Goal: Transaction & Acquisition: Purchase product/service

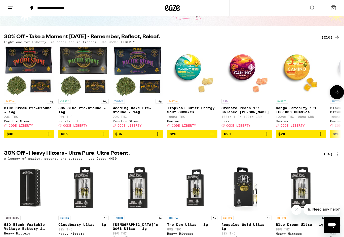
scroll to position [38, 0]
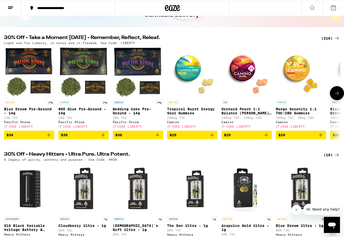
click at [337, 95] on icon at bounding box center [337, 93] width 4 height 4
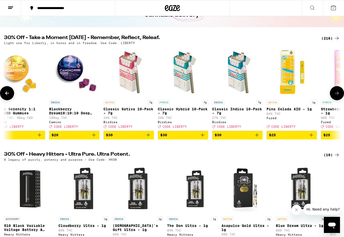
click at [337, 95] on icon at bounding box center [337, 93] width 4 height 4
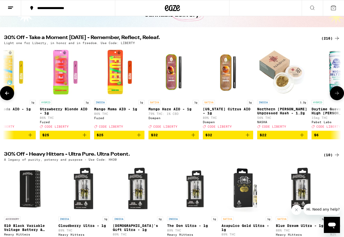
click at [337, 95] on icon at bounding box center [337, 93] width 4 height 4
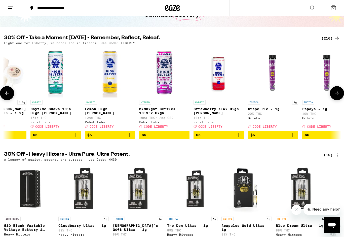
click at [337, 95] on icon at bounding box center [337, 93] width 4 height 4
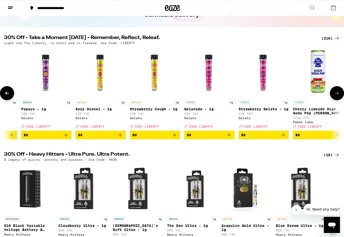
click at [337, 95] on icon at bounding box center [337, 93] width 4 height 4
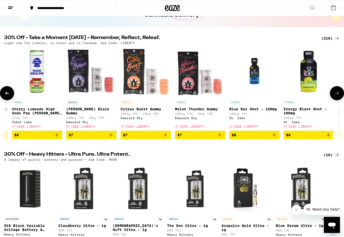
click at [337, 95] on icon at bounding box center [337, 93] width 4 height 4
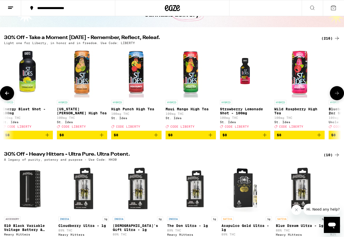
click at [337, 95] on icon at bounding box center [337, 93] width 4 height 4
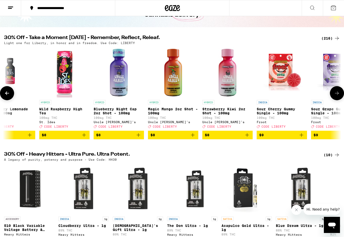
scroll to position [0, 1969]
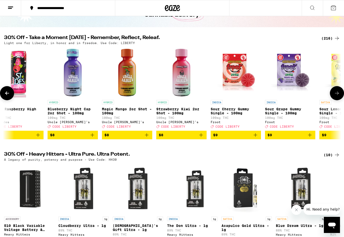
click at [7, 93] on icon at bounding box center [7, 93] width 6 height 6
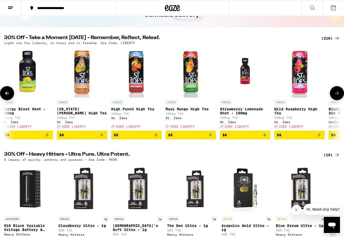
click at [7, 93] on icon at bounding box center [7, 93] width 6 height 6
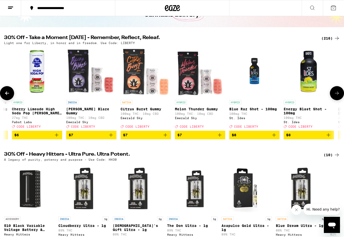
click at [7, 93] on icon at bounding box center [7, 93] width 6 height 6
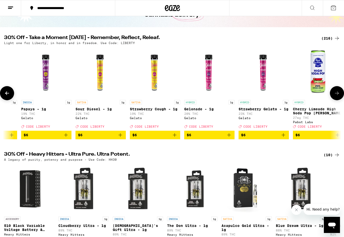
click at [7, 93] on icon at bounding box center [7, 93] width 6 height 6
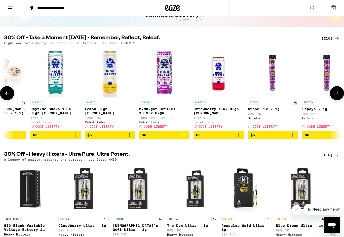
click at [7, 93] on icon at bounding box center [7, 93] width 6 height 6
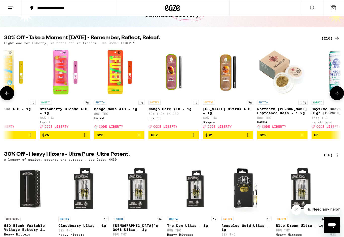
click at [7, 93] on icon at bounding box center [7, 93] width 6 height 6
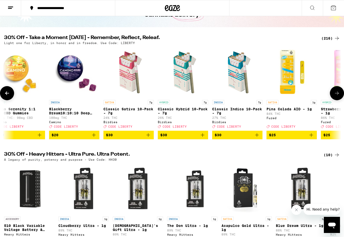
click at [7, 93] on icon at bounding box center [7, 93] width 6 height 6
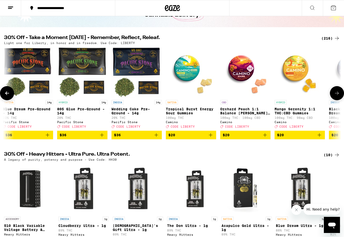
scroll to position [0, 0]
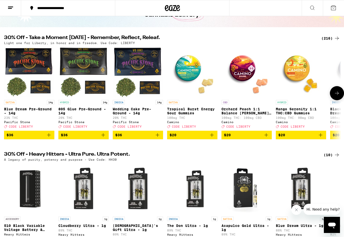
click at [231, 71] on img "Open page for Orchard Peach 1:1 Balance Sours Gummies from Camino" at bounding box center [247, 72] width 50 height 50
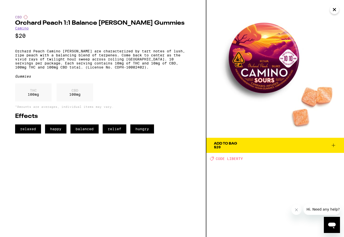
click at [333, 146] on icon at bounding box center [334, 145] width 6 height 6
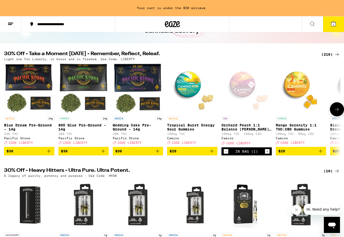
click at [213, 154] on icon "Add to bag" at bounding box center [212, 151] width 6 height 6
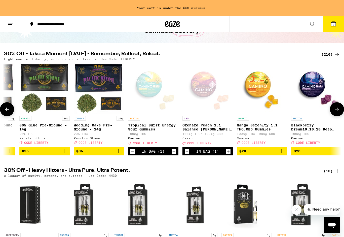
scroll to position [0, 53]
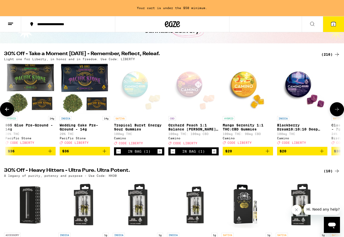
click at [137, 89] on div "Open page for Tropical Burst Energy Sour Gummies from Camino" at bounding box center [139, 88] width 50 height 50
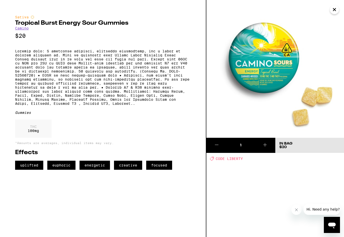
click at [269, 147] on button at bounding box center [265, 145] width 21 height 15
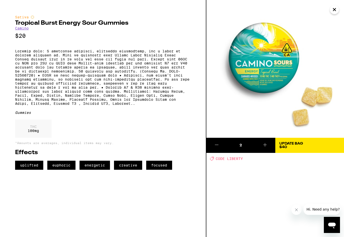
click at [335, 11] on icon "Close" at bounding box center [335, 10] width 6 height 8
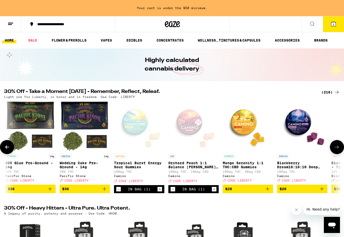
click at [162, 192] on button "Increment" at bounding box center [159, 189] width 5 height 5
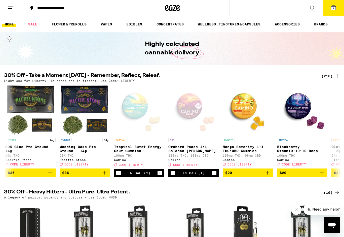
click at [332, 11] on button "3" at bounding box center [333, 8] width 21 height 16
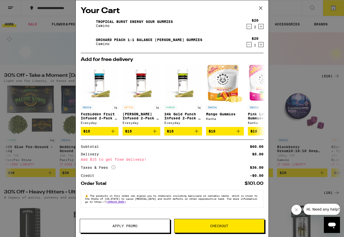
click at [130, 230] on button "Apply Promo" at bounding box center [125, 226] width 90 height 14
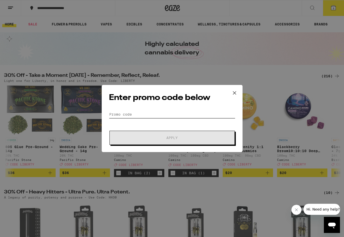
click at [146, 114] on input "Promo Code" at bounding box center [172, 115] width 126 height 8
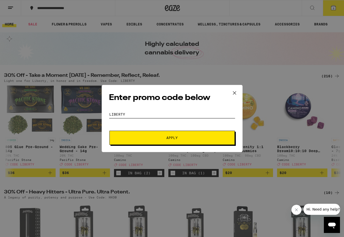
type input "liberty"
click at [159, 134] on button "Apply" at bounding box center [172, 138] width 125 height 14
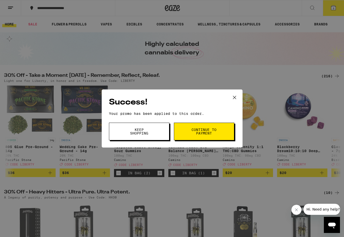
click at [199, 132] on span "Continue to payment" at bounding box center [204, 131] width 26 height 7
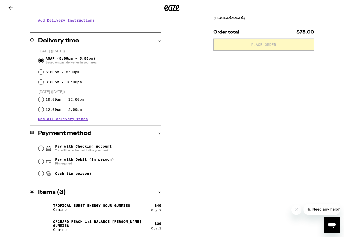
scroll to position [108, 0]
click at [90, 147] on span "Pay with Checking Account You will be redirected to link your bank" at bounding box center [83, 148] width 57 height 8
click at [44, 147] on input "Pay with Checking Account You will be redirected to link your bank" at bounding box center [41, 148] width 5 height 5
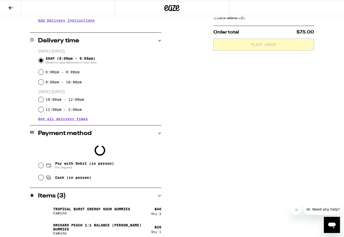
click at [41, 165] on div at bounding box center [172, 118] width 344 height 237
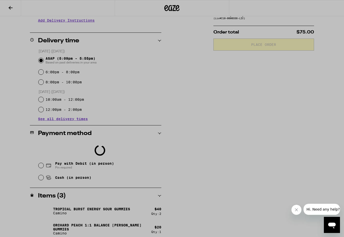
click at [41, 166] on div at bounding box center [172, 118] width 344 height 237
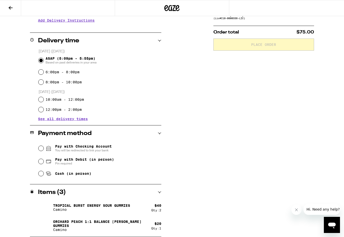
click at [43, 162] on input "Pay with Debit (in person) Pin required" at bounding box center [41, 161] width 5 height 5
radio input "true"
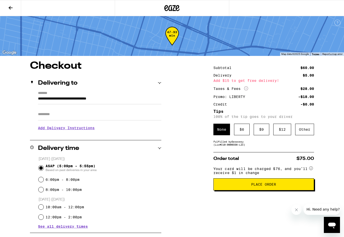
scroll to position [0, 0]
click at [244, 133] on div "$ 6" at bounding box center [242, 130] width 16 height 12
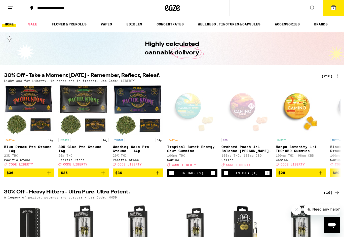
click at [331, 9] on icon at bounding box center [334, 8] width 6 height 6
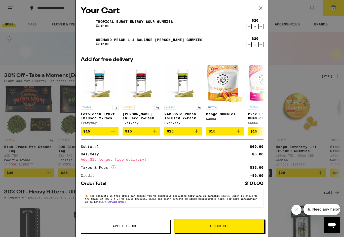
click at [260, 7] on icon at bounding box center [261, 8] width 8 height 8
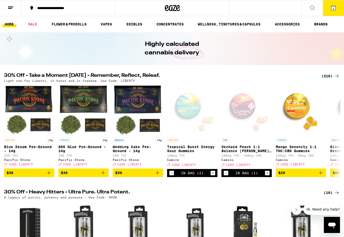
click at [333, 7] on icon at bounding box center [333, 8] width 5 height 5
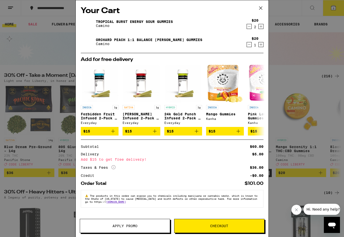
click at [117, 224] on span "Apply Promo" at bounding box center [125, 226] width 25 height 4
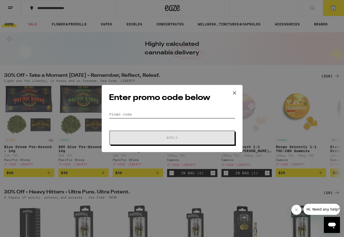
click at [154, 115] on input "Promo Code" at bounding box center [172, 115] width 126 height 8
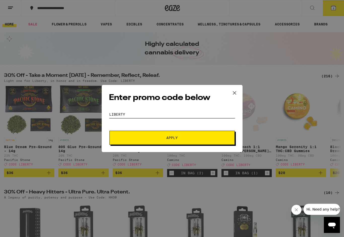
type input "liberty"
click at [168, 139] on span "Apply" at bounding box center [171, 138] width 11 height 4
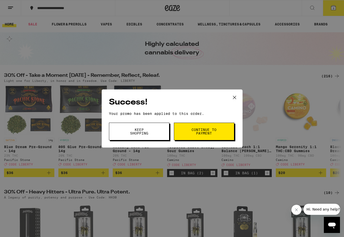
click at [206, 134] on span "Continue to payment" at bounding box center [204, 131] width 26 height 7
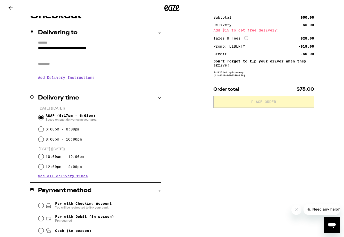
scroll to position [64, 0]
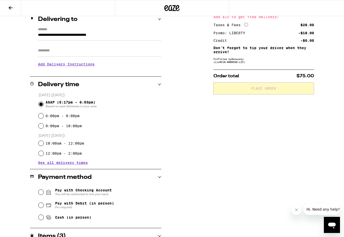
click at [41, 207] on input "Pay with Debit (in person) Pin required" at bounding box center [41, 205] width 5 height 5
radio input "true"
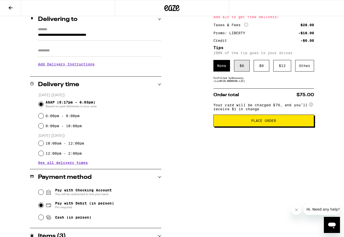
click at [244, 68] on div "$ 6" at bounding box center [242, 66] width 16 height 12
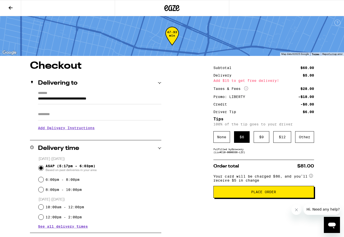
scroll to position [0, 0]
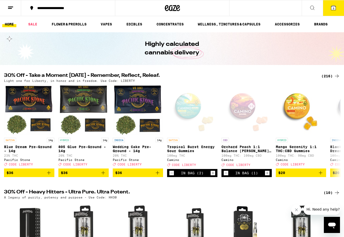
click at [329, 8] on button "3" at bounding box center [333, 8] width 21 height 16
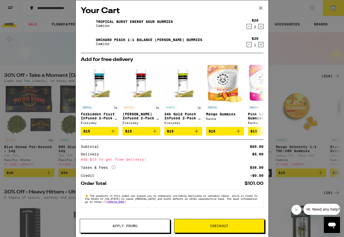
click at [146, 227] on span "Apply Promo" at bounding box center [125, 226] width 90 height 4
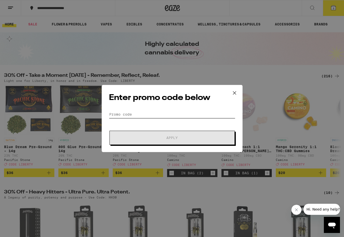
click at [173, 116] on input "Promo Code" at bounding box center [172, 115] width 126 height 8
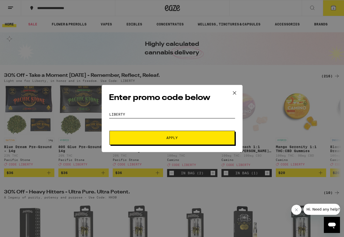
type input "liberty"
click at [184, 137] on span "Apply" at bounding box center [172, 138] width 91 height 4
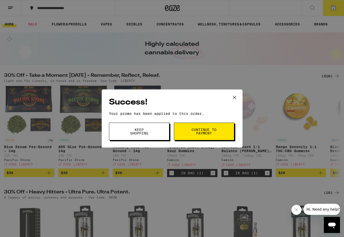
click at [198, 129] on span "Continue to payment" at bounding box center [204, 131] width 26 height 7
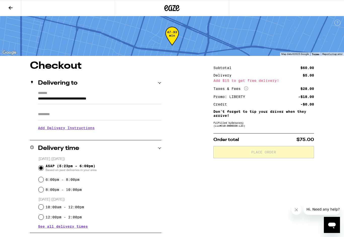
click at [80, 115] on input "Apt/Suite" at bounding box center [99, 114] width 123 height 12
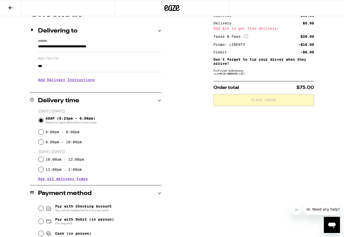
scroll to position [53, 0]
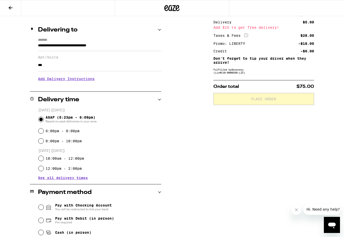
type input "***"
click at [42, 221] on input "Pay with Debit (in person) Pin required" at bounding box center [41, 220] width 5 height 5
radio input "true"
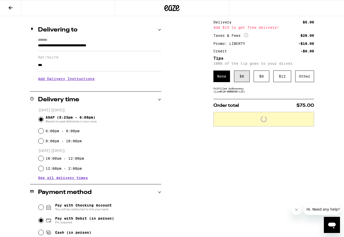
click at [241, 73] on div "$ 6" at bounding box center [242, 76] width 16 height 12
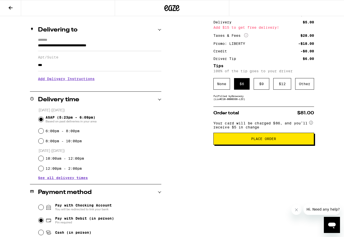
click at [266, 144] on button "Place Order" at bounding box center [264, 139] width 101 height 12
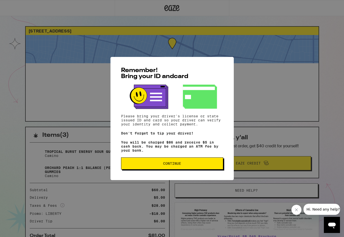
click at [207, 163] on button "Continue" at bounding box center [172, 163] width 102 height 12
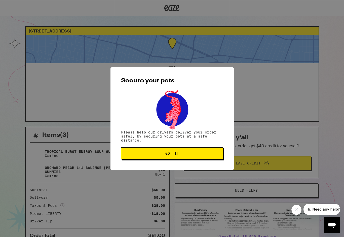
click at [199, 156] on button "Got it" at bounding box center [172, 153] width 102 height 12
